Goal: Navigation & Orientation: Understand site structure

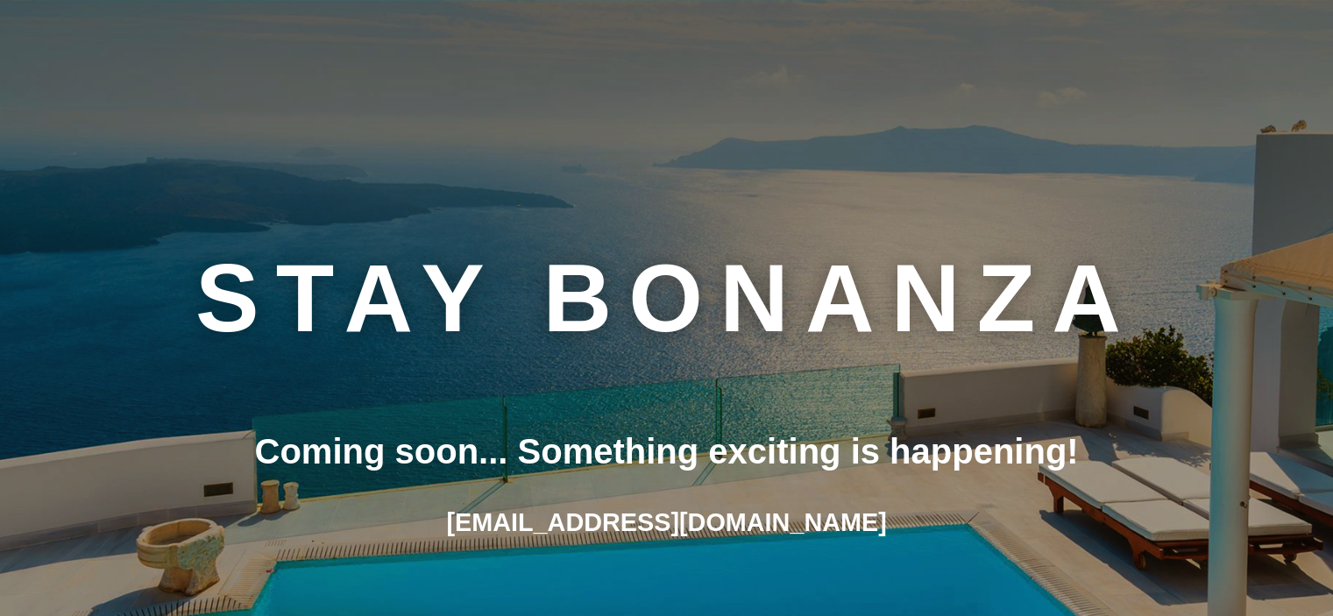
click at [330, 295] on div "STAY BONANZA" at bounding box center [667, 298] width 1316 height 115
drag, startPoint x: 334, startPoint y: 294, endPoint x: 494, endPoint y: 294, distance: 160.4
click at [348, 294] on div "STAY BONANZA" at bounding box center [667, 298] width 1316 height 115
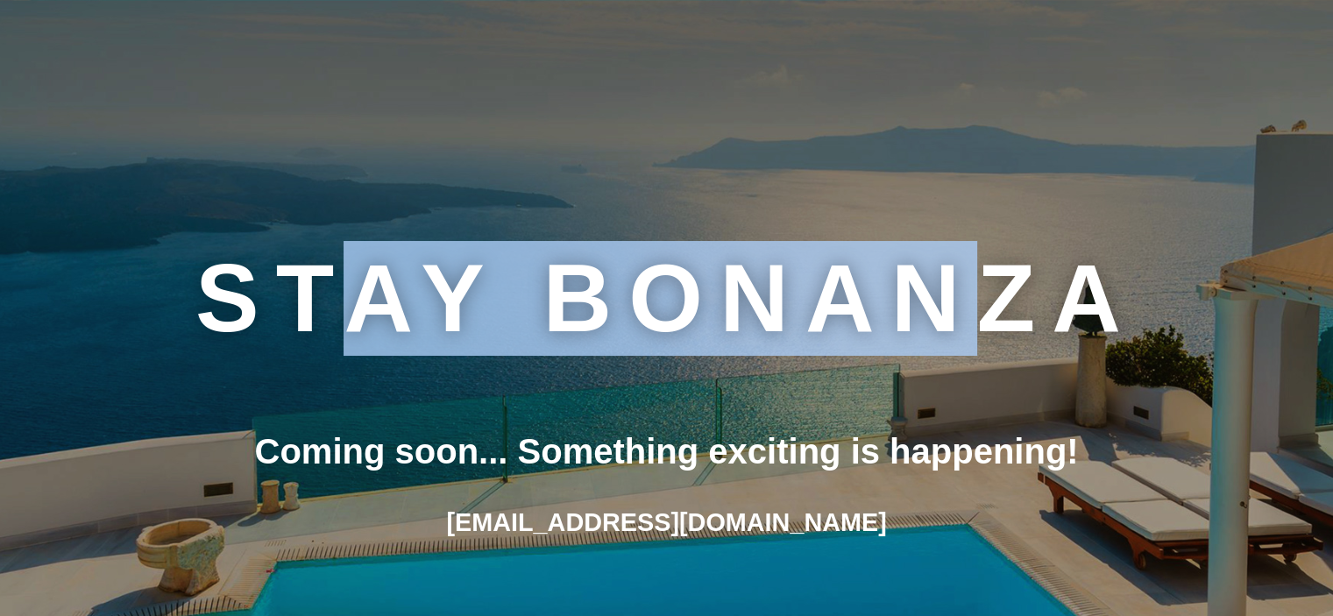
click at [966, 288] on div "STAY BONANZA" at bounding box center [667, 298] width 1316 height 115
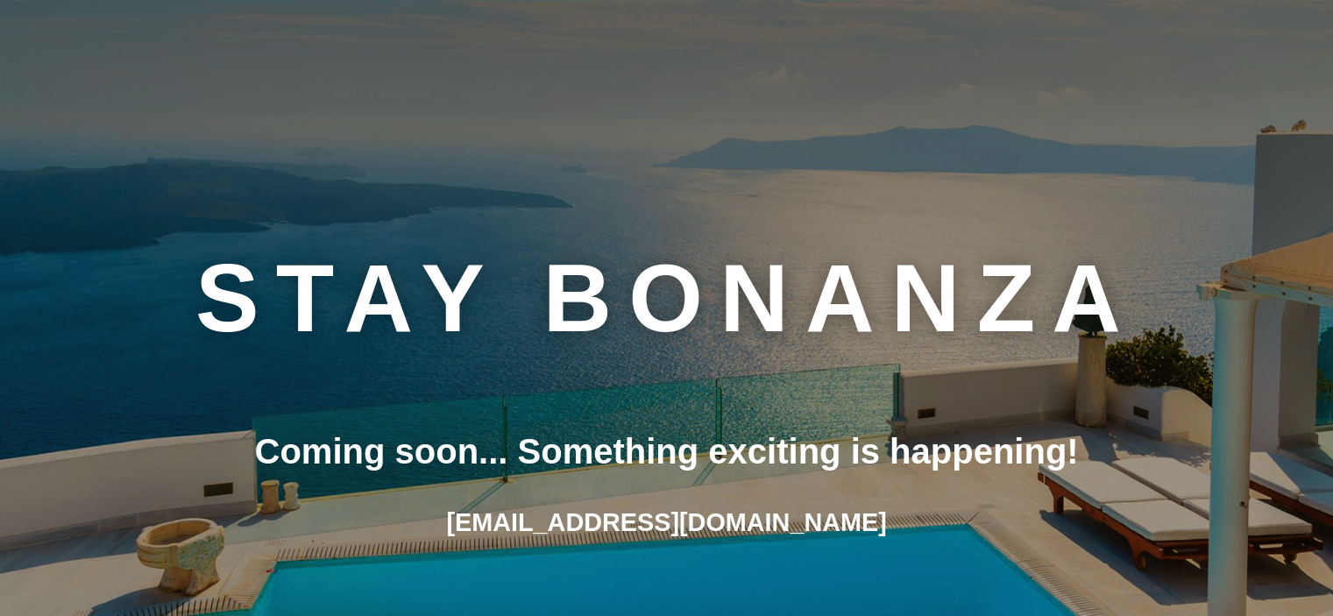
click at [264, 287] on div "STAY BONANZA" at bounding box center [667, 298] width 1316 height 115
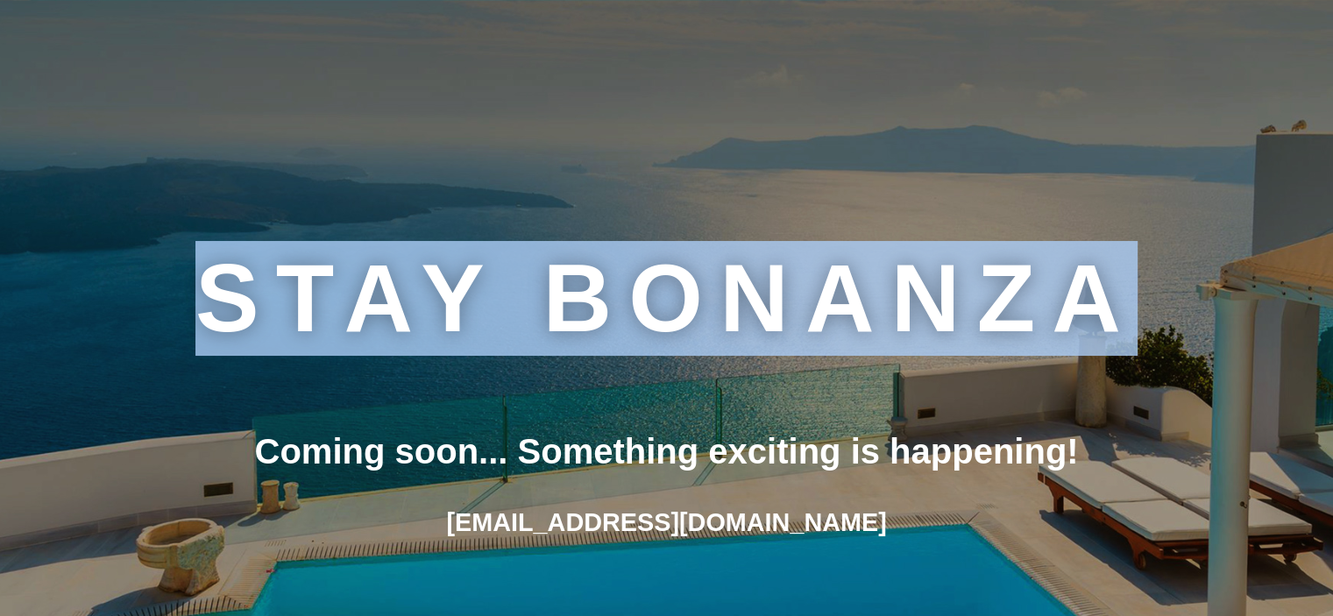
drag, startPoint x: 224, startPoint y: 266, endPoint x: 1345, endPoint y: 270, distance: 1121.0
click at [1332, 270] on html "STAY BONANZA Coming soon... Something exciting is happening! support@staybonanz…" at bounding box center [666, 308] width 1333 height 616
copy div "STAY BONANZA"
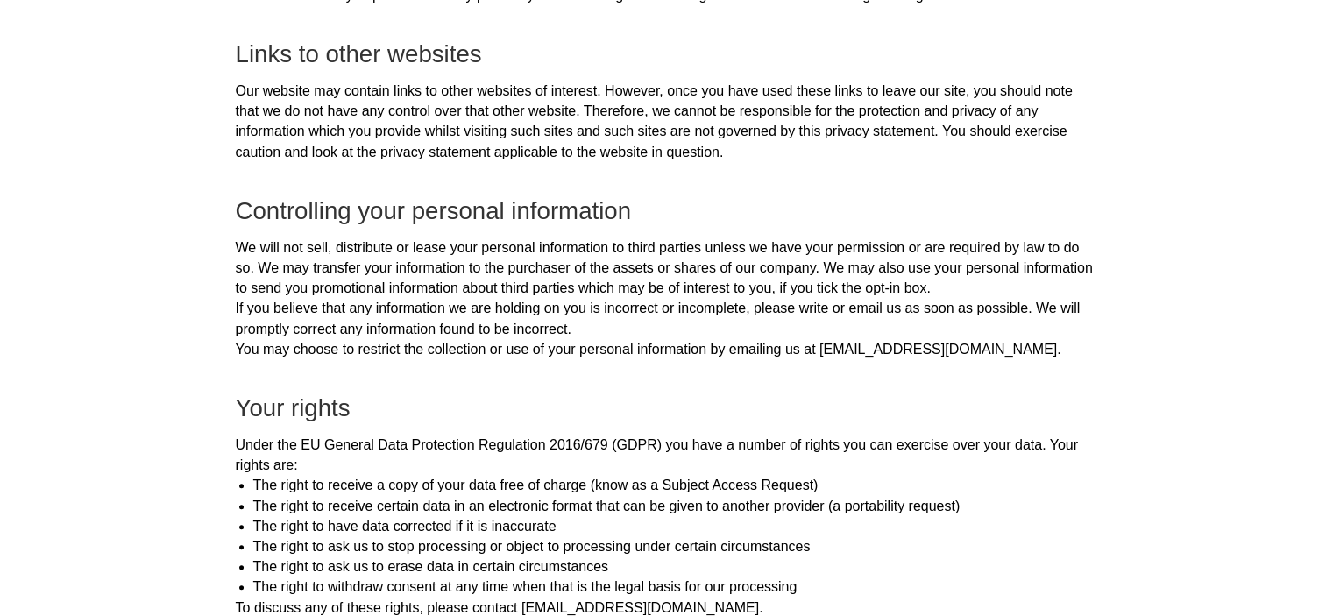
scroll to position [2580, 0]
